Goal: Navigation & Orientation: Find specific page/section

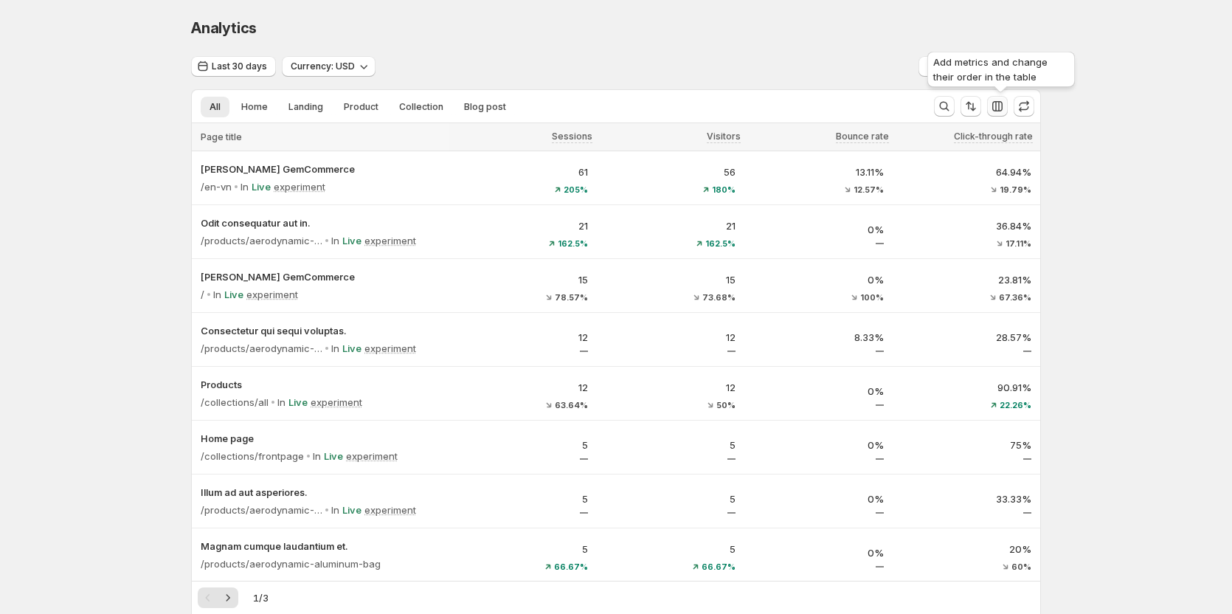
click at [998, 112] on icon "button" at bounding box center [997, 106] width 15 height 15
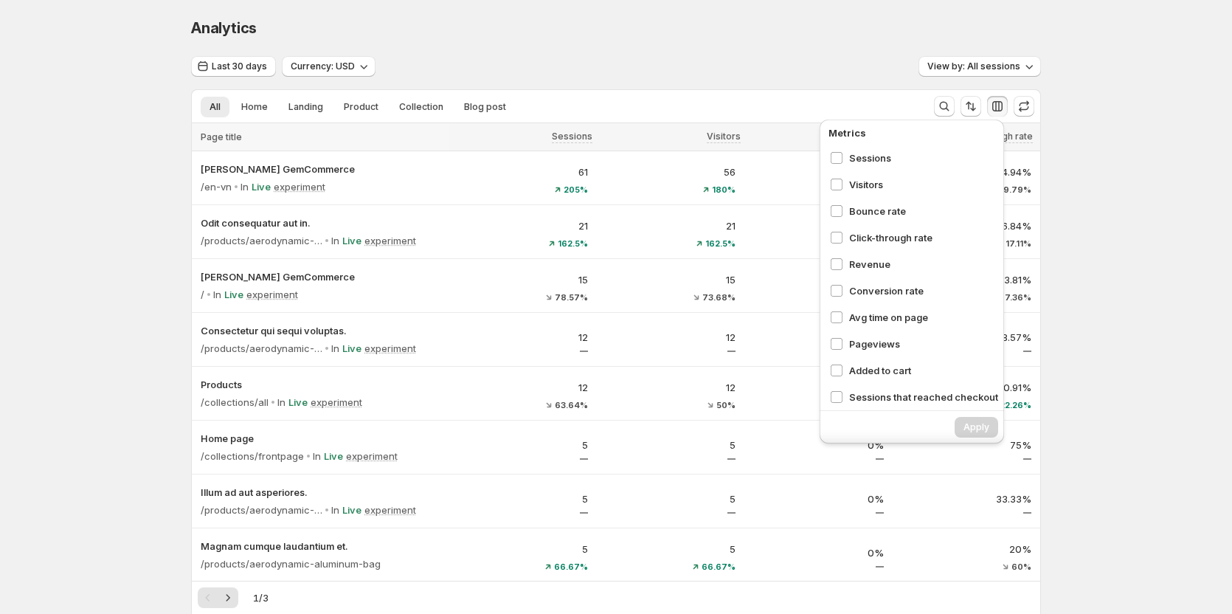
click at [581, 10] on div "Analytics. This page is ready Analytics" at bounding box center [616, 28] width 850 height 56
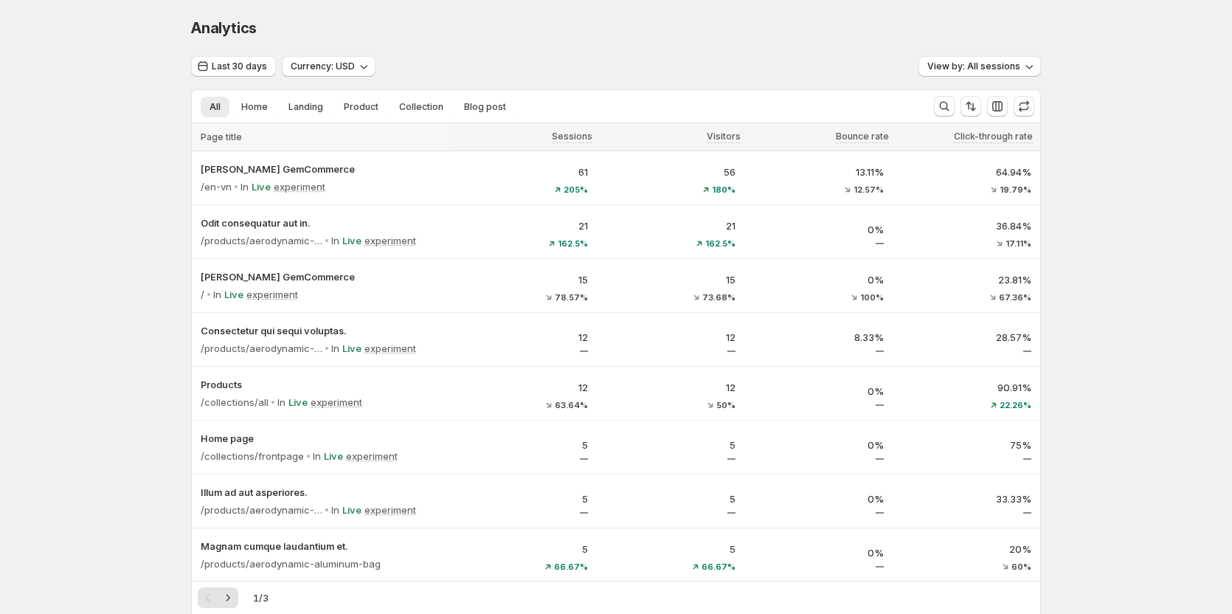
click at [567, 35] on div "Analytics" at bounding box center [616, 28] width 850 height 21
click at [511, 44] on div "Analytics. This page is ready Analytics" at bounding box center [616, 28] width 850 height 56
